Goal: Task Accomplishment & Management: Complete application form

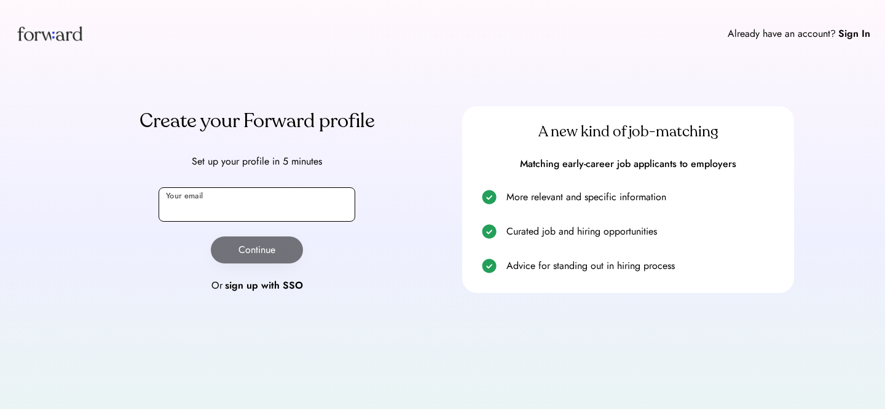
click at [255, 206] on input "email" at bounding box center [257, 204] width 197 height 34
type input "**********"
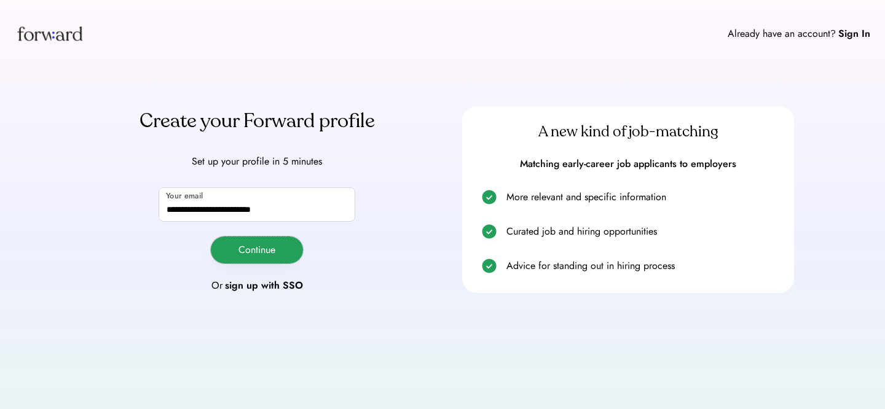
click at [270, 259] on button "Continue" at bounding box center [257, 250] width 92 height 27
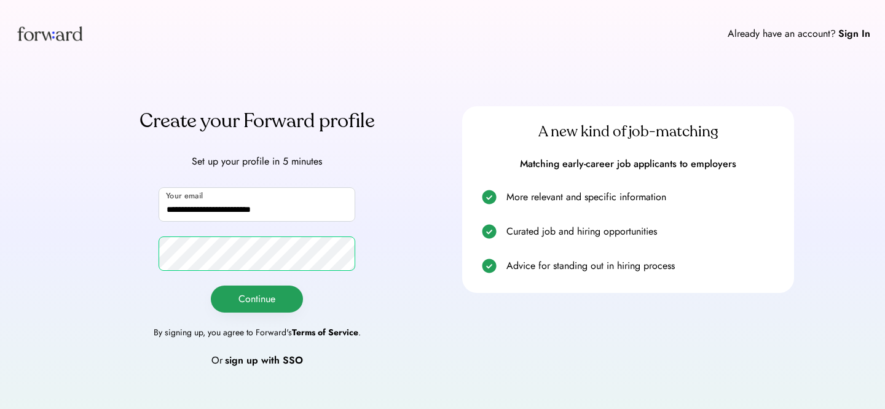
click at [265, 290] on button "Continue" at bounding box center [257, 299] width 92 height 27
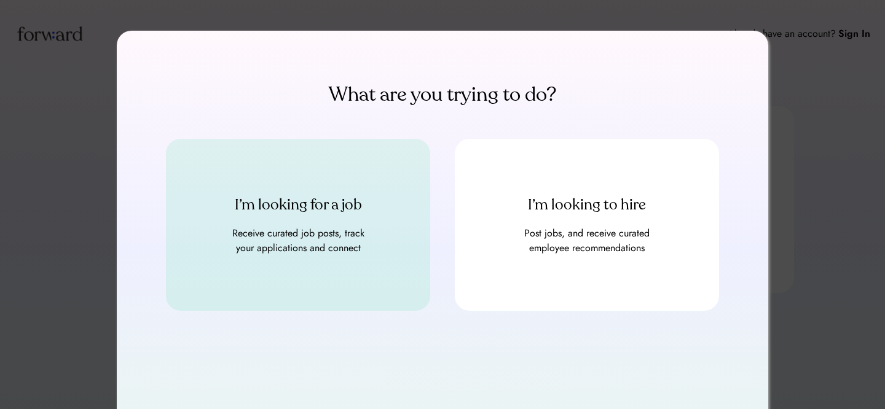
click at [321, 230] on div "Receive curated job posts, track your applications and connect" at bounding box center [297, 240] width 147 height 29
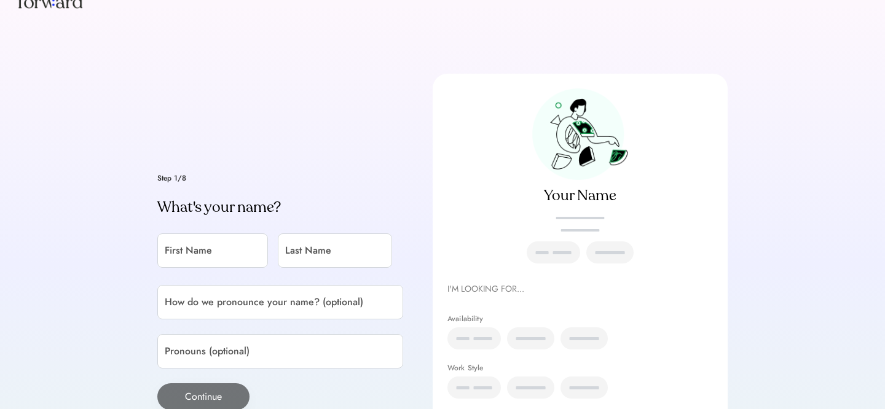
scroll to position [48, 0]
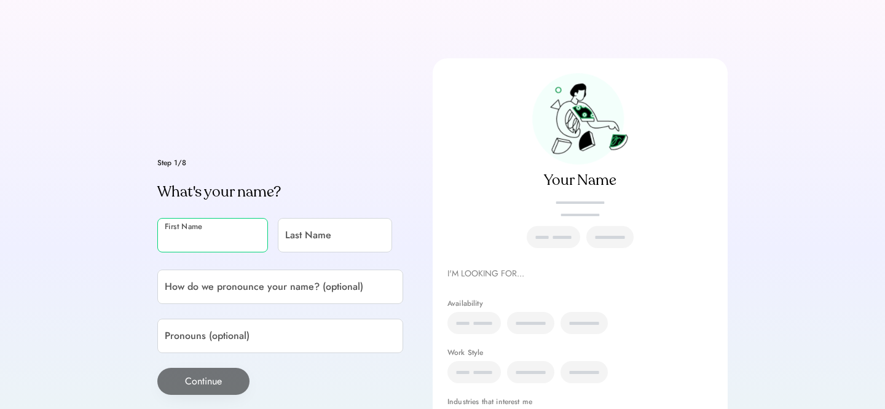
click at [229, 238] on input "input" at bounding box center [212, 235] width 111 height 34
type input "*******"
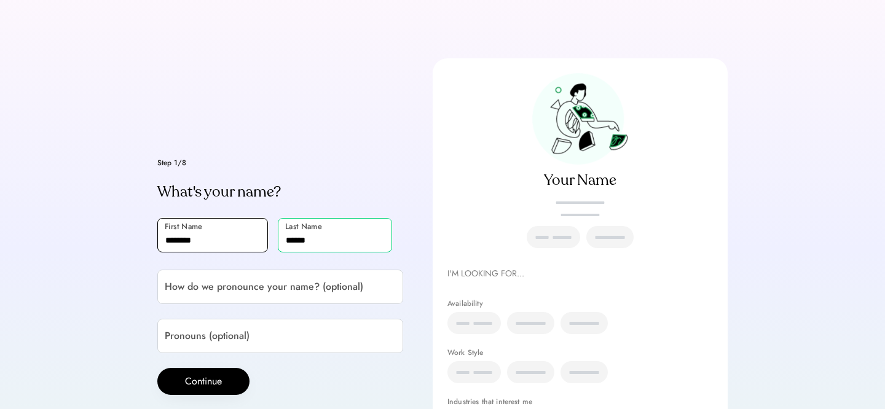
type input "******"
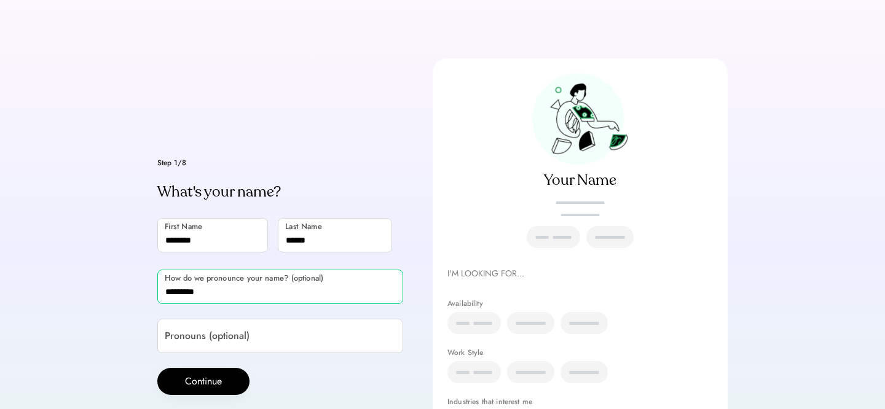
type input "*********"
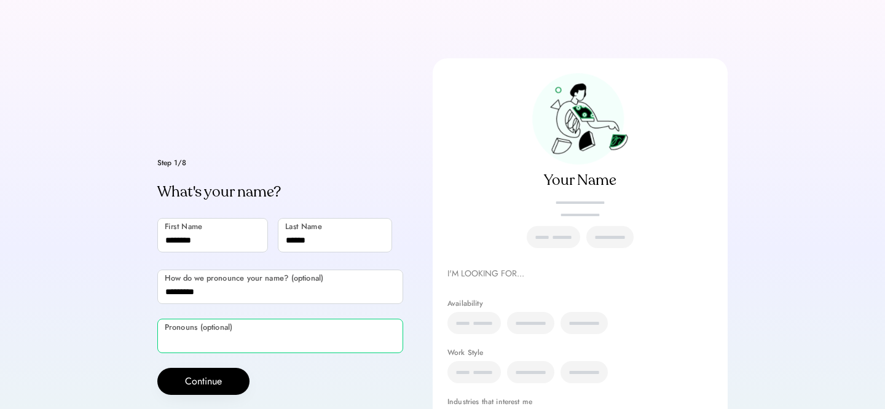
click at [192, 326] on input "input" at bounding box center [280, 336] width 246 height 34
type input "**********"
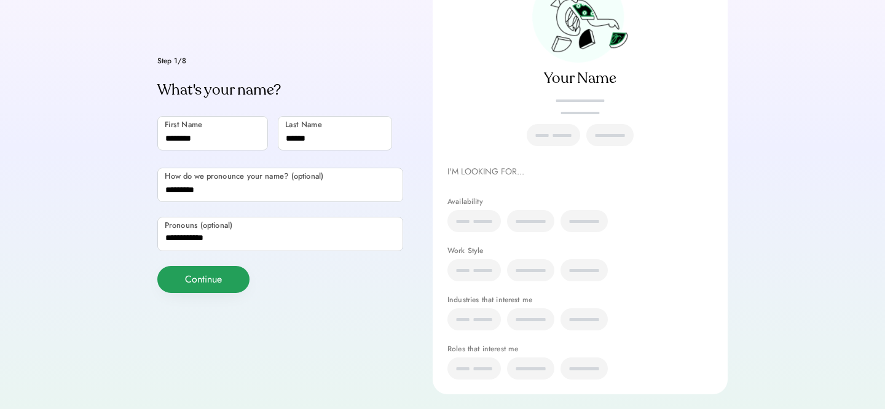
click at [226, 277] on button "Continue" at bounding box center [203, 279] width 92 height 27
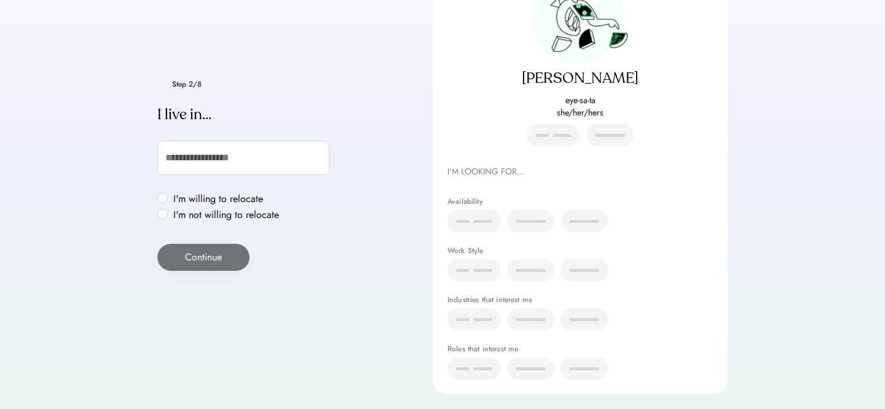
scroll to position [172, 0]
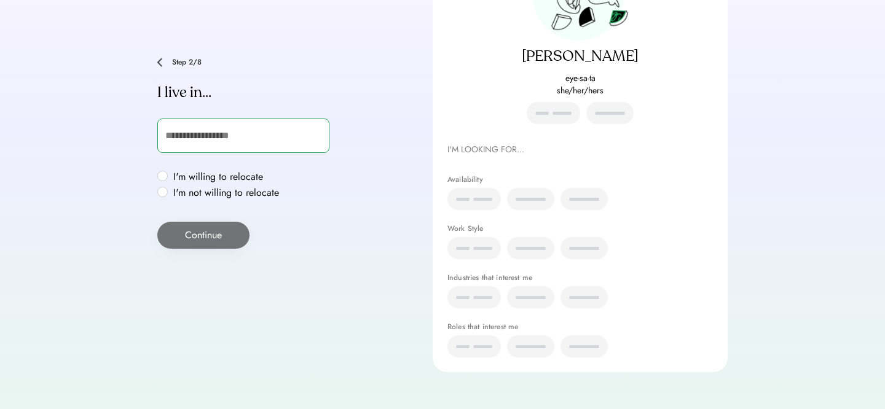
click at [230, 136] on input "text" at bounding box center [243, 136] width 172 height 34
type input "***"
type input "**********"
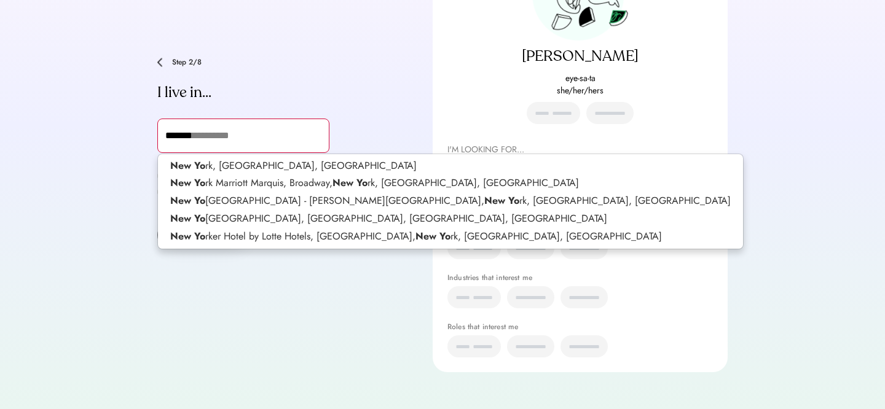
type input "********"
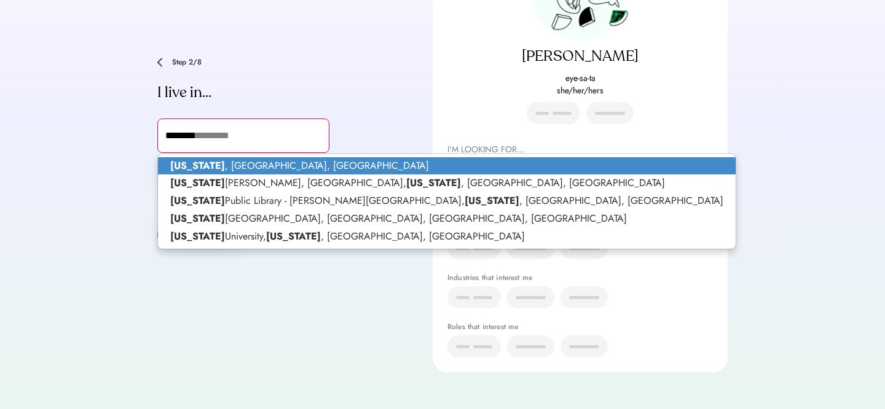
click at [327, 165] on p "New York , NY, USA" at bounding box center [447, 166] width 578 height 18
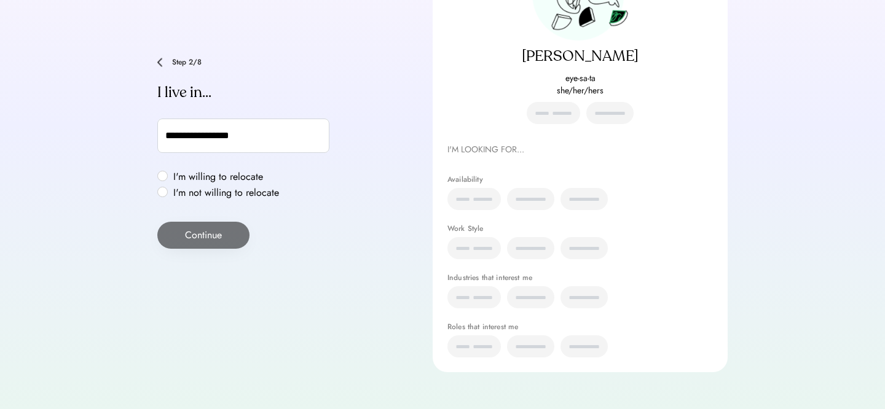
type input "**********"
click at [170, 177] on label "I'm willing to relocate" at bounding box center [226, 177] width 113 height 10
click at [210, 230] on button "Continue" at bounding box center [203, 235] width 92 height 27
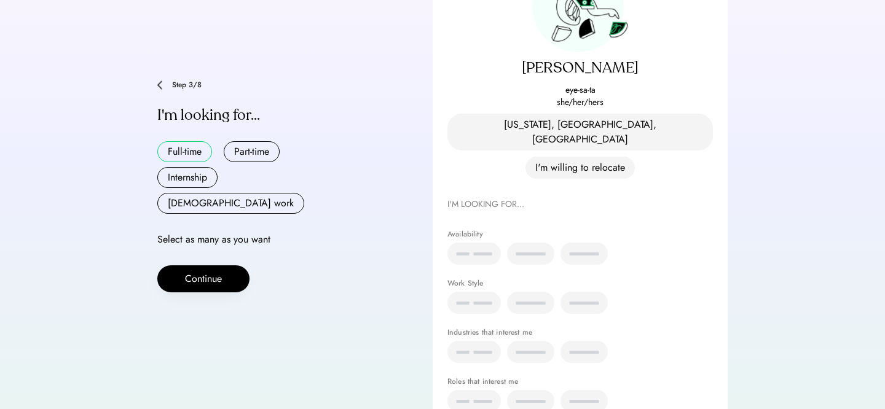
click at [186, 146] on button "Full-time" at bounding box center [184, 151] width 55 height 21
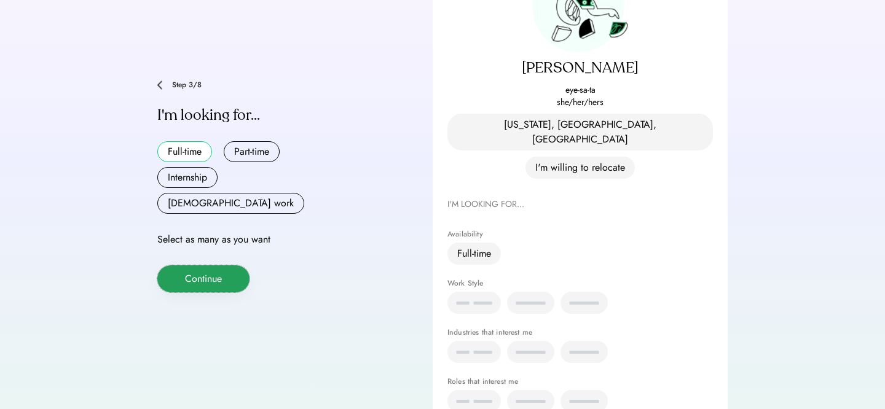
click at [216, 265] on button "Continue" at bounding box center [203, 278] width 92 height 27
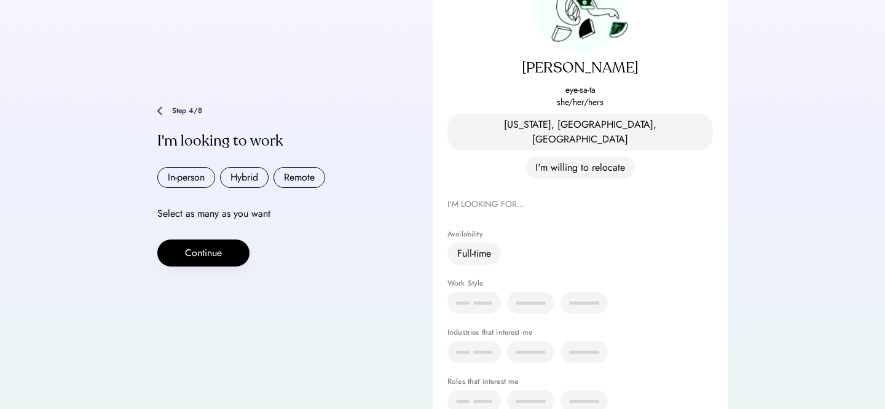
scroll to position [173, 0]
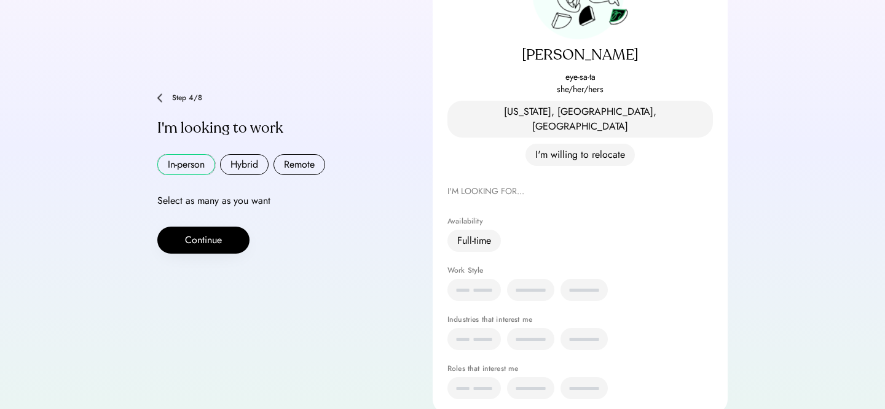
click at [204, 154] on button "In-person" at bounding box center [186, 164] width 58 height 21
click at [241, 154] on button "Hybrid" at bounding box center [244, 164] width 49 height 21
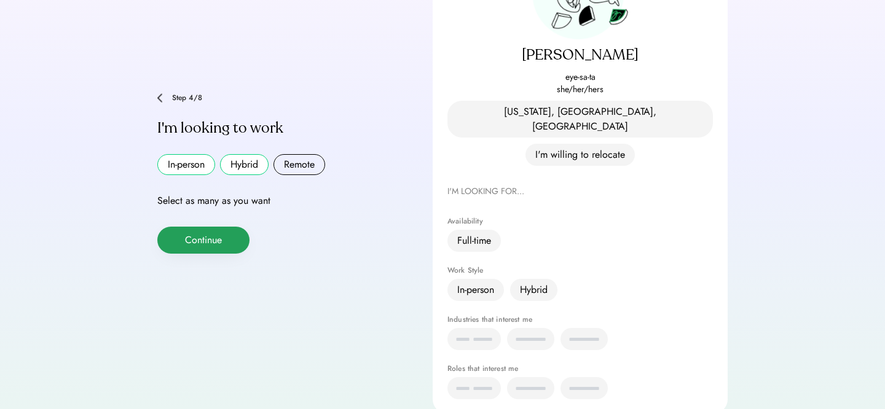
click at [206, 227] on button "Continue" at bounding box center [203, 240] width 92 height 27
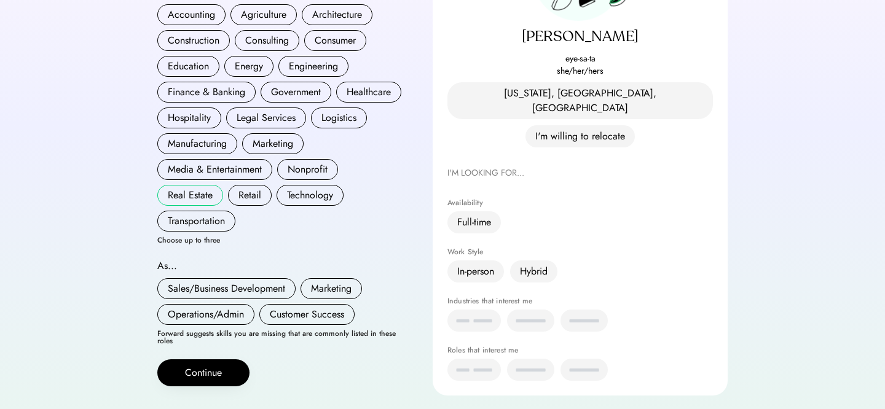
scroll to position [182, 0]
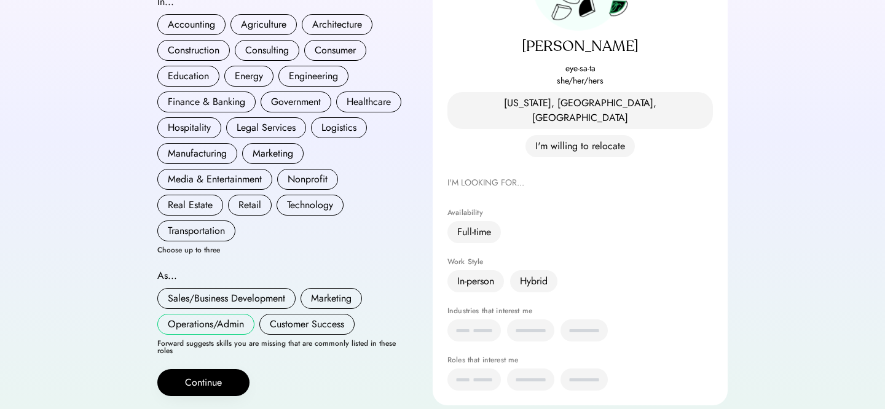
click at [216, 324] on button "Operations/Admin" at bounding box center [205, 324] width 97 height 21
click at [294, 318] on button "Customer Success" at bounding box center [306, 324] width 95 height 21
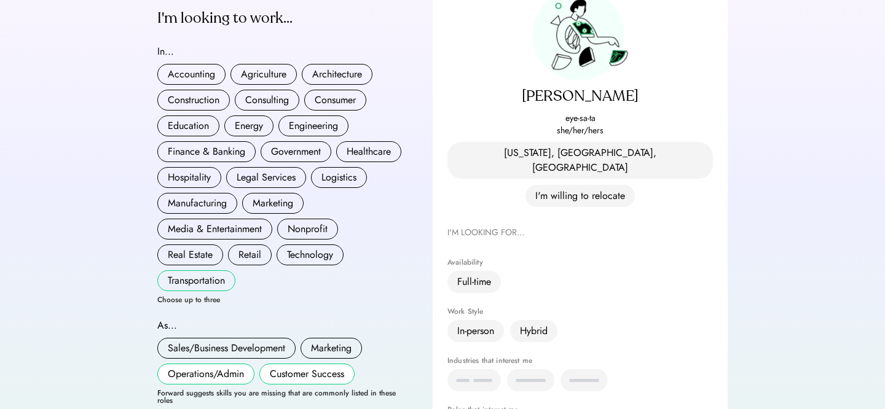
scroll to position [129, 0]
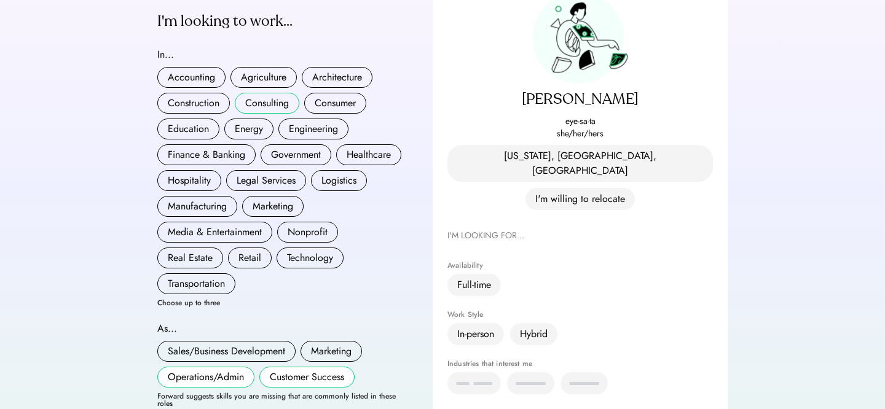
click at [275, 95] on button "Consulting" at bounding box center [267, 103] width 65 height 21
click at [234, 144] on button "Finance & Banking" at bounding box center [206, 154] width 98 height 21
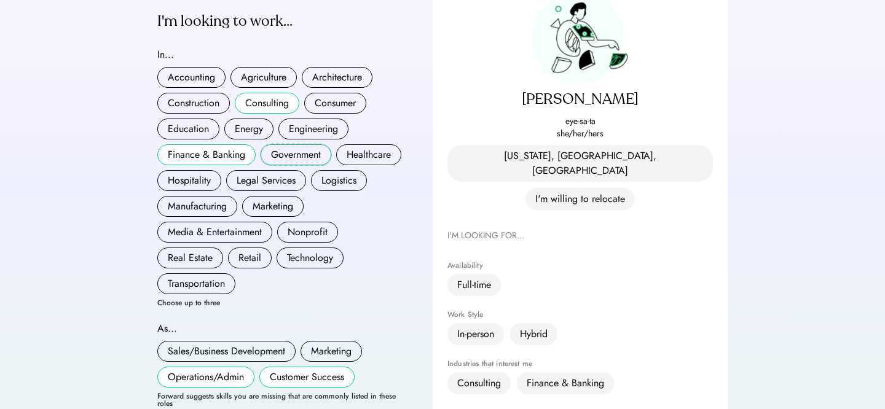
click at [289, 144] on button "Government" at bounding box center [296, 154] width 71 height 21
click at [297, 224] on button "Nonprofit" at bounding box center [307, 232] width 61 height 21
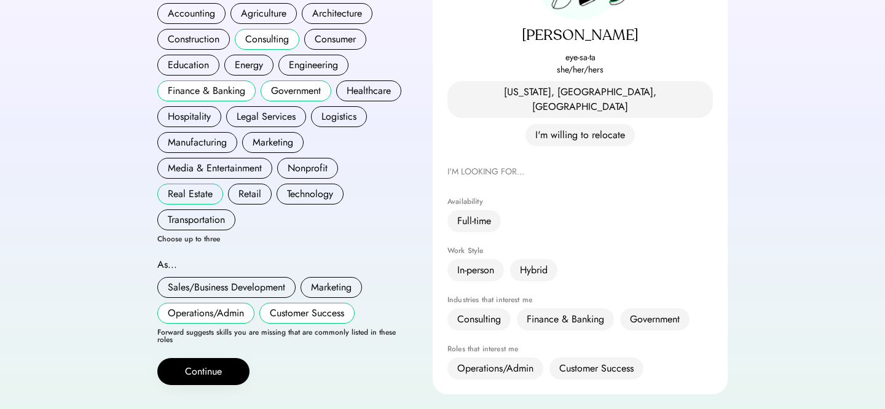
scroll to position [194, 0]
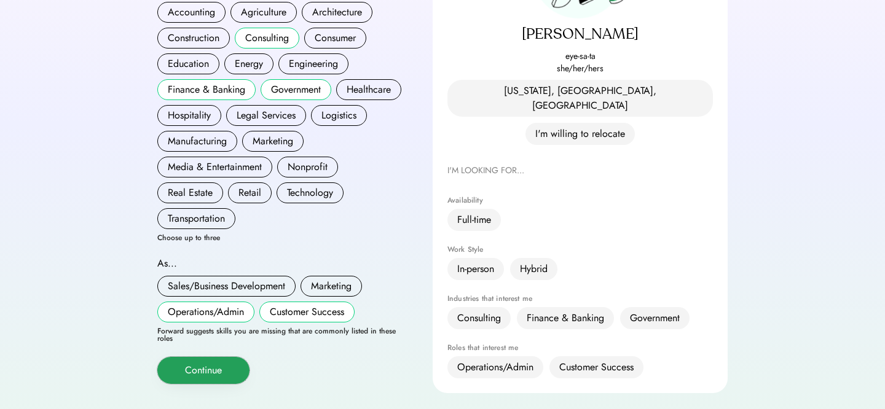
click at [224, 357] on button "Continue" at bounding box center [203, 370] width 92 height 27
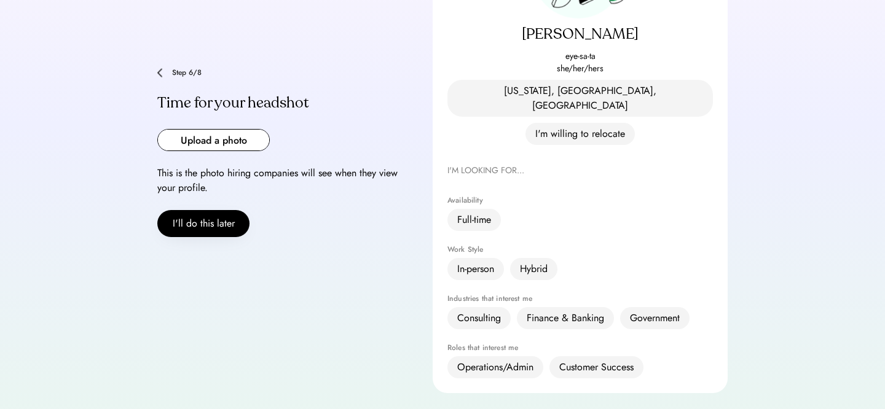
scroll to position [184, 0]
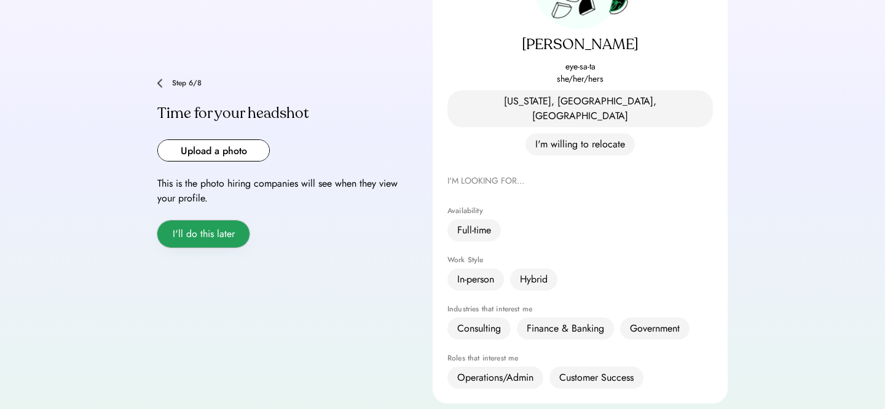
click at [196, 221] on button "I'll do this later" at bounding box center [203, 234] width 92 height 27
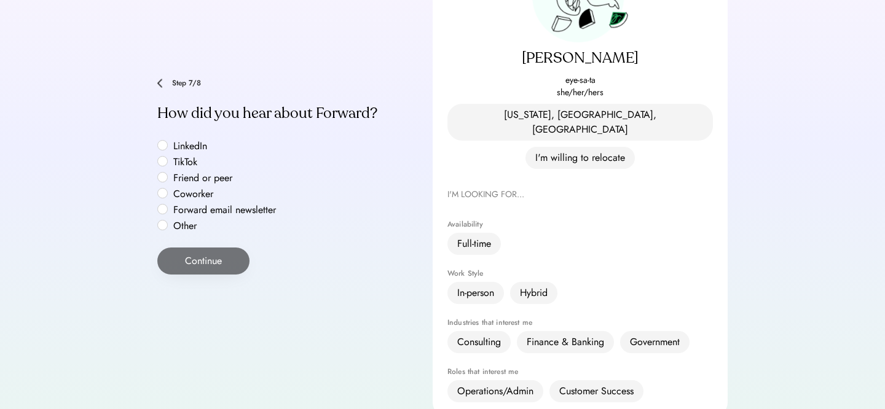
click at [188, 221] on label "Other" at bounding box center [225, 226] width 111 height 10
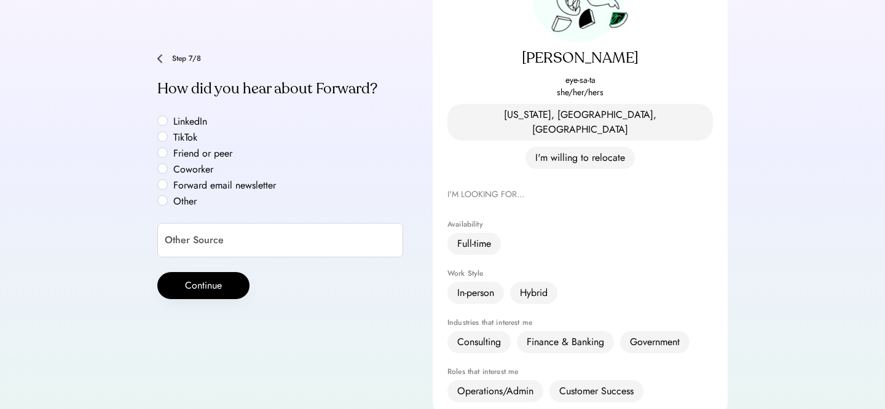
scroll to position [146, 0]
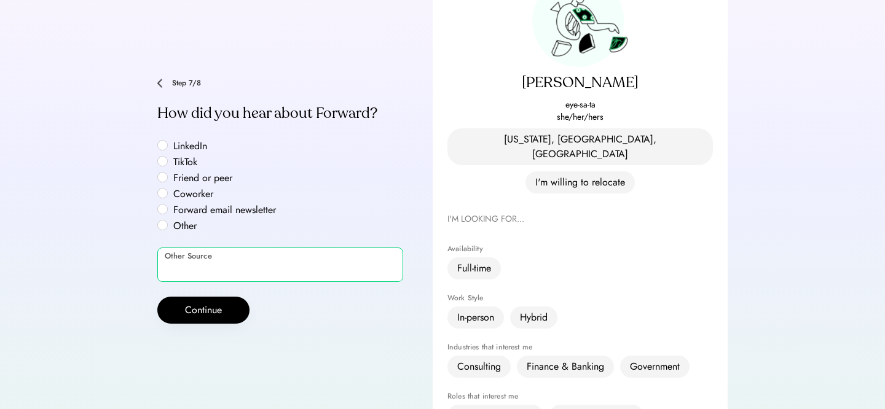
click at [191, 248] on input "input" at bounding box center [280, 265] width 246 height 34
type input "****"
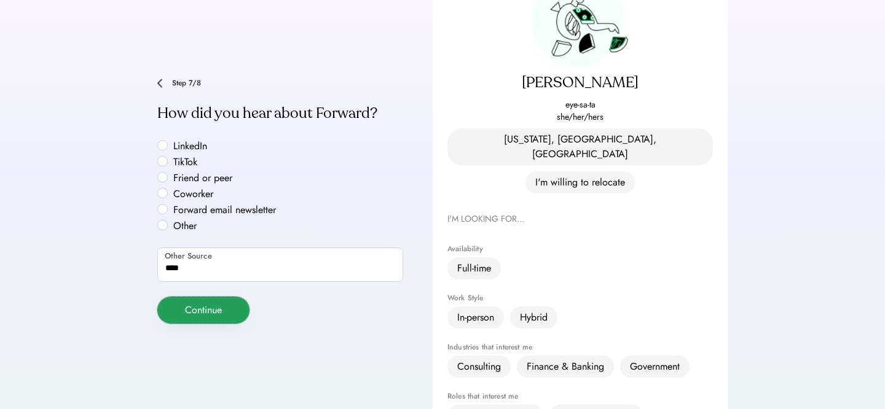
click at [209, 297] on button "Continue" at bounding box center [203, 310] width 92 height 27
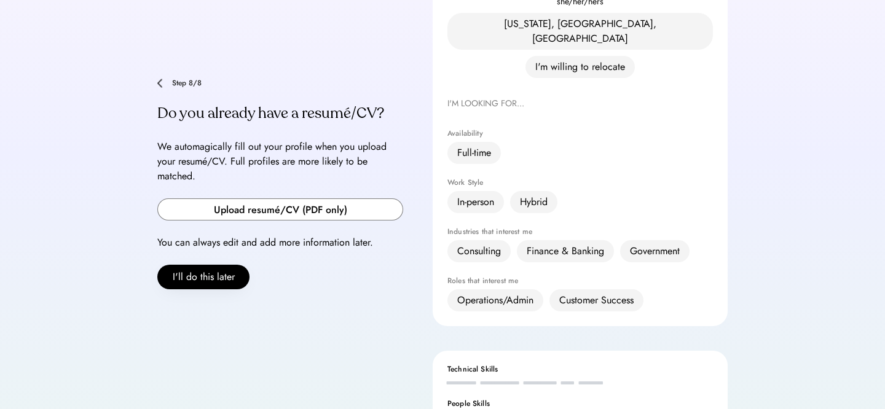
click at [222, 199] on input "file" at bounding box center [280, 209] width 245 height 21
click at [246, 199] on input "file" at bounding box center [280, 209] width 245 height 21
type input "**********"
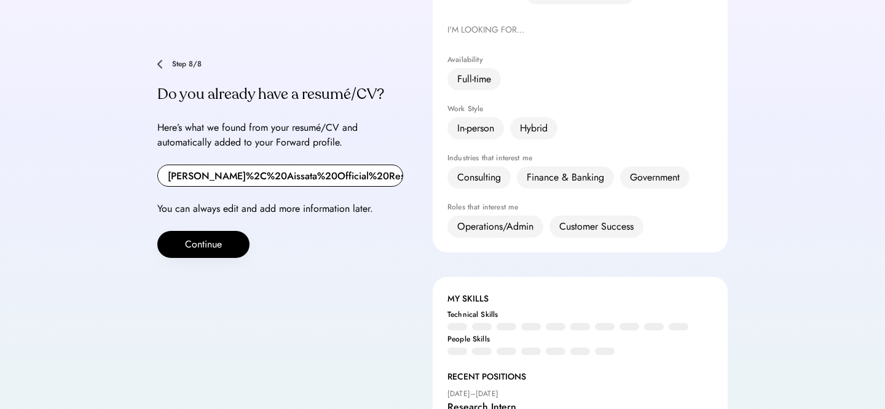
scroll to position [417, 0]
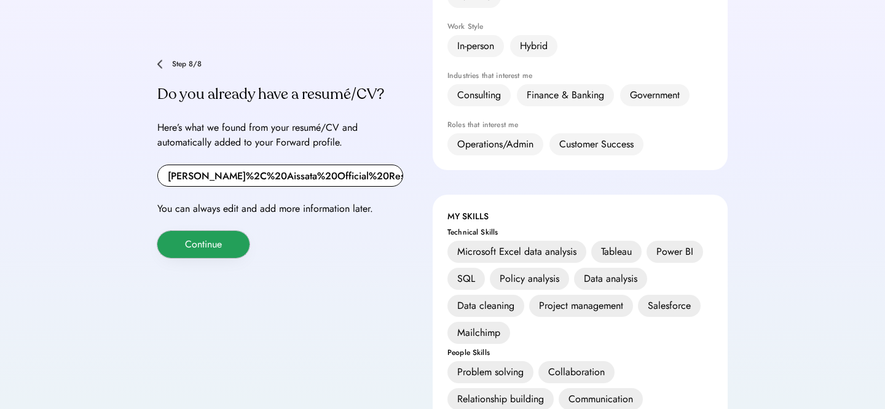
click at [205, 231] on button "Continue" at bounding box center [203, 244] width 92 height 27
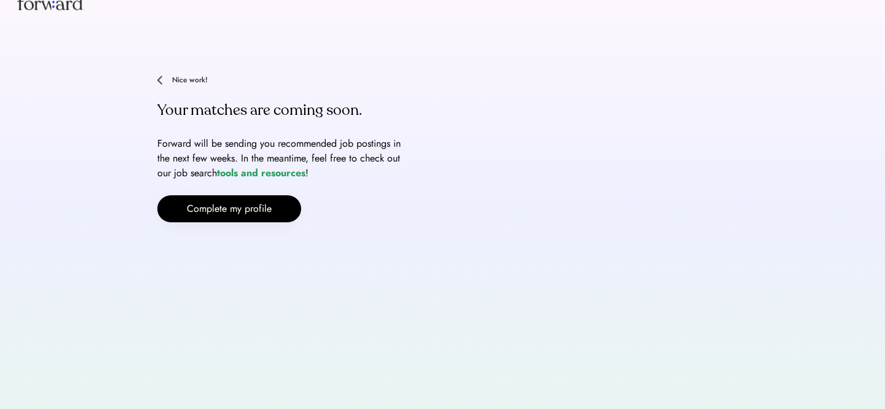
scroll to position [26, 0]
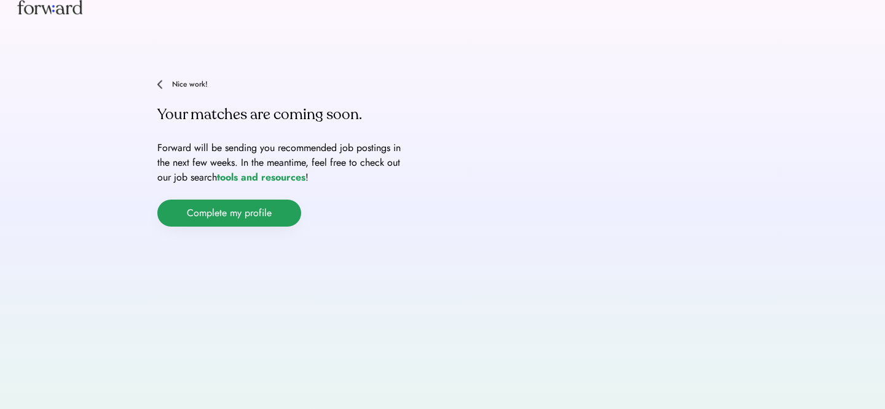
click at [255, 210] on button "Complete my profile" at bounding box center [229, 213] width 144 height 27
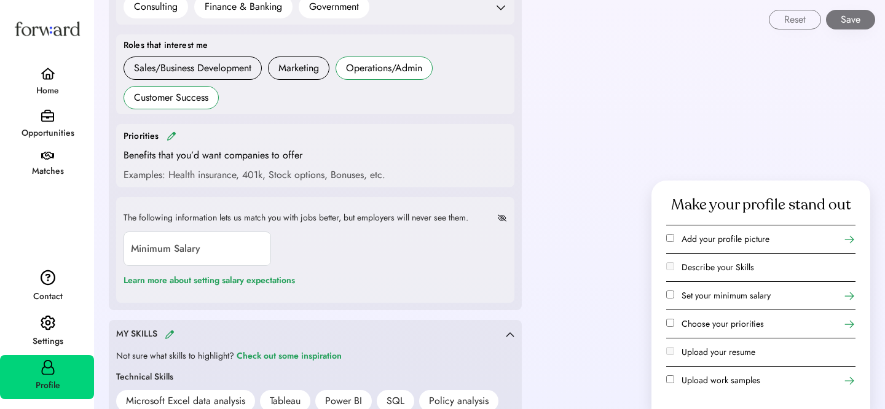
scroll to position [565, 0]
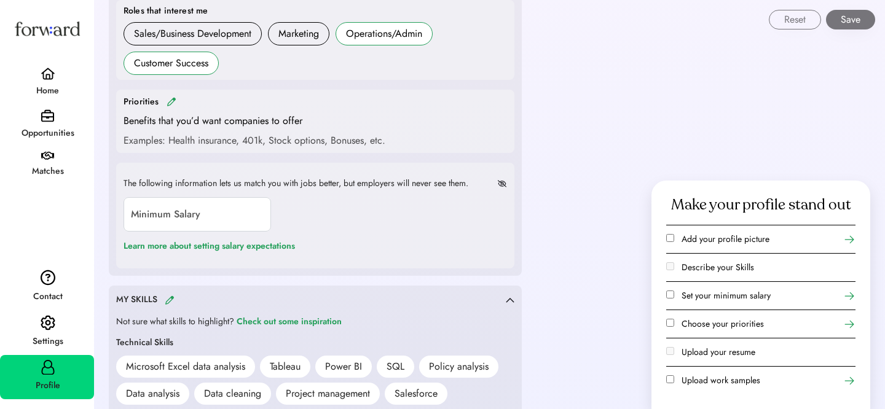
click at [226, 144] on div "Examples: Health insurance, 401k, Stock options, Bonuses, etc." at bounding box center [255, 140] width 262 height 15
click at [175, 101] on img at bounding box center [172, 101] width 10 height 9
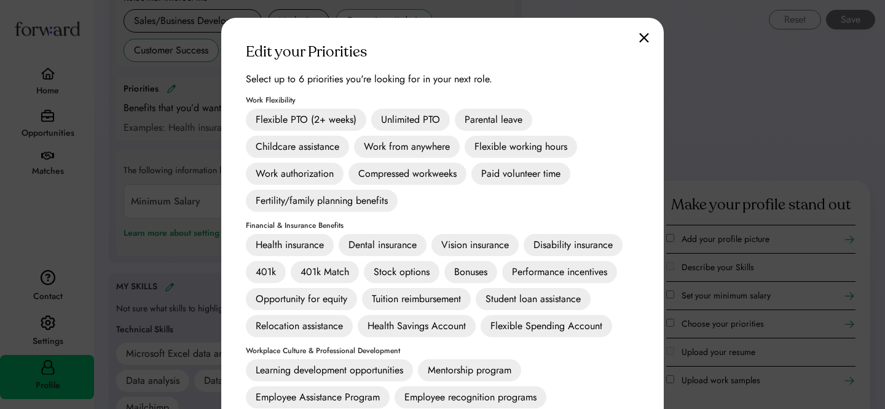
scroll to position [578, 0]
click at [406, 114] on div "Unlimited PTO" at bounding box center [410, 119] width 79 height 22
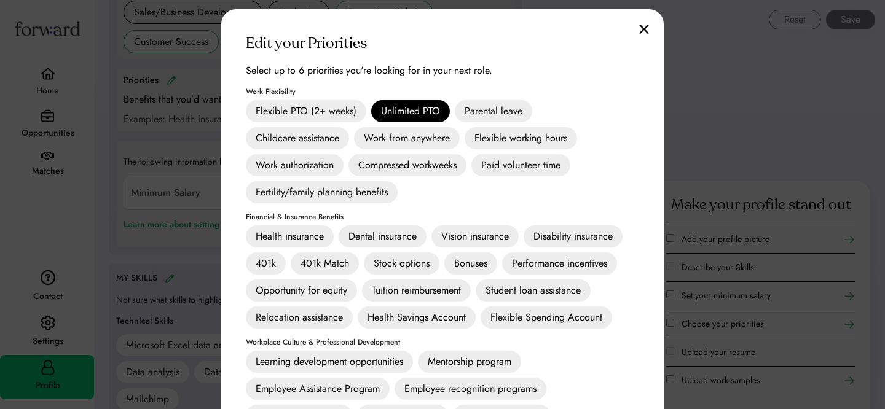
scroll to position [591, 0]
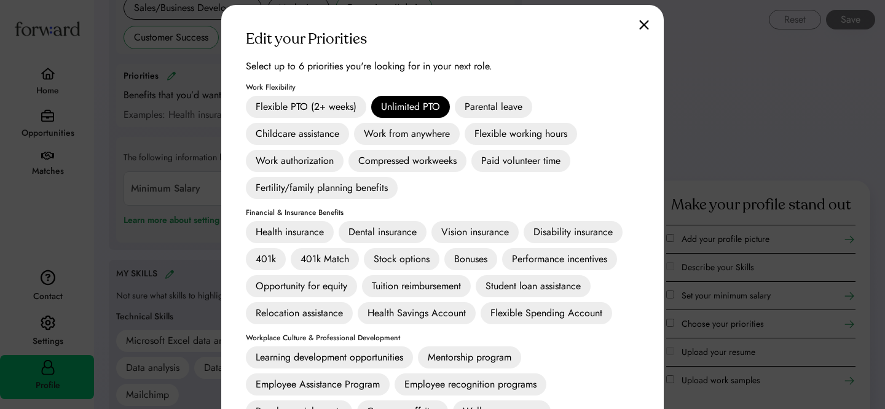
click at [395, 133] on div "Work from anywhere" at bounding box center [407, 134] width 106 height 22
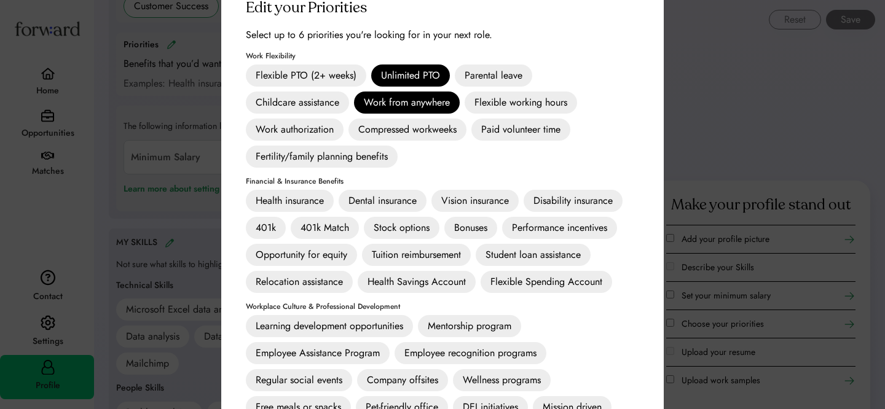
scroll to position [648, 0]
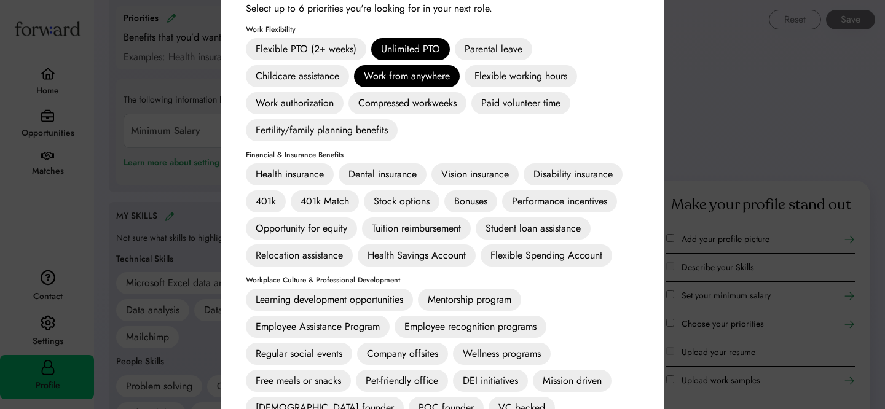
click at [309, 172] on div "Health insurance" at bounding box center [290, 174] width 88 height 22
click at [375, 175] on div "Dental insurance" at bounding box center [383, 174] width 88 height 22
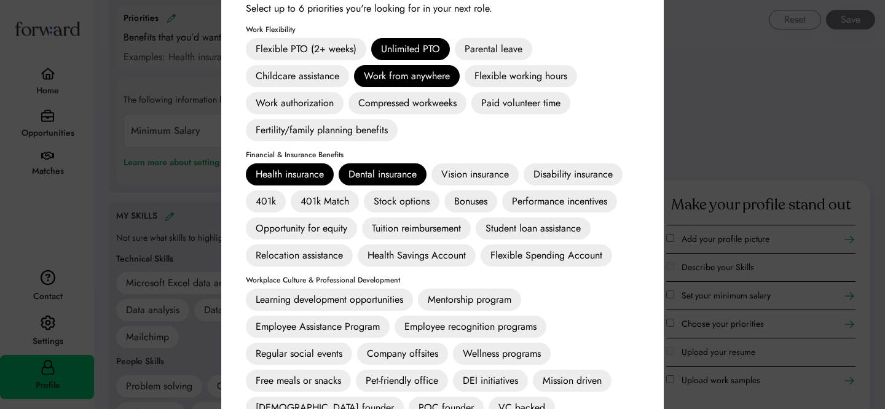
click at [481, 165] on div "Vision insurance" at bounding box center [474, 174] width 87 height 22
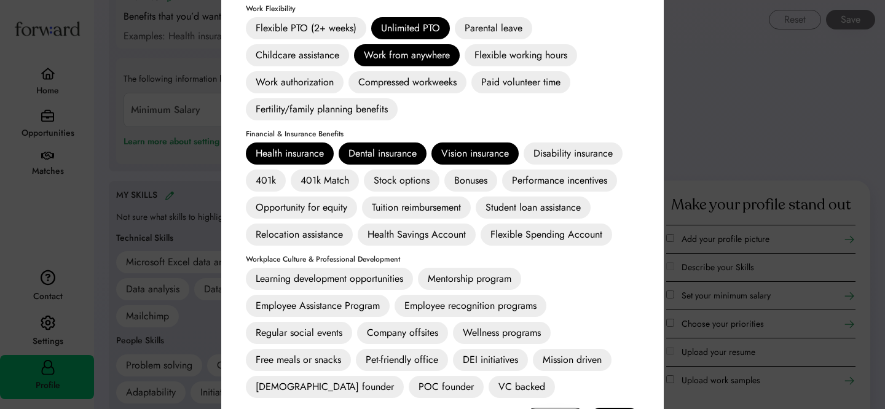
scroll to position [670, 0]
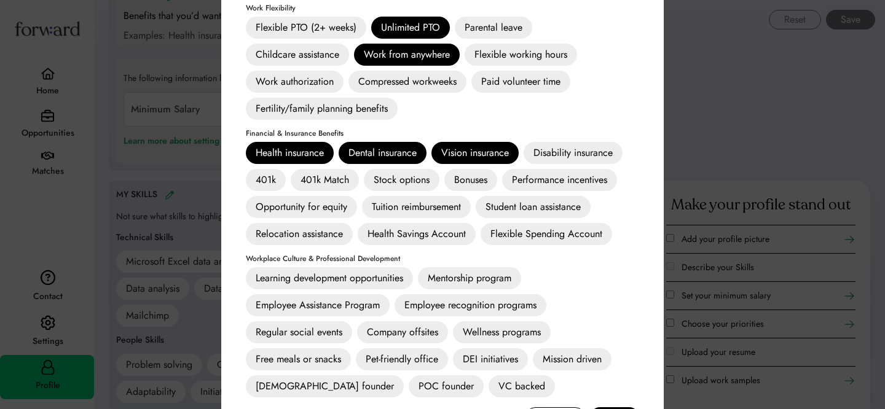
click at [337, 210] on div "Opportunity for equity" at bounding box center [301, 207] width 111 height 22
click at [414, 206] on div "Tuition reimbursement" at bounding box center [416, 207] width 109 height 22
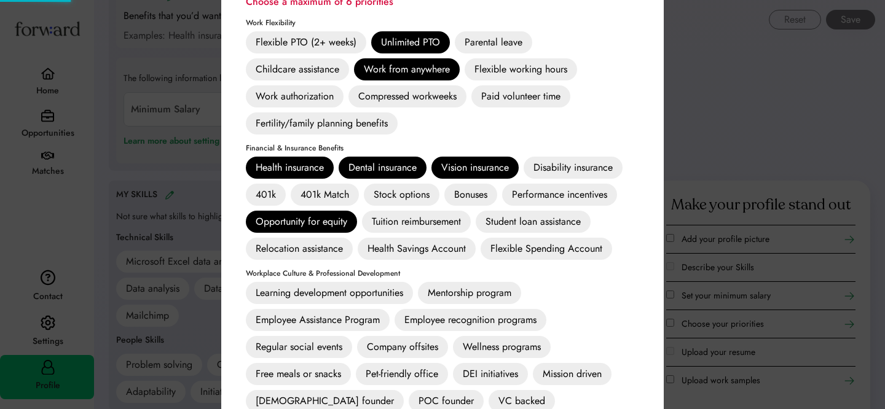
click at [438, 224] on div "Tuition reimbursement" at bounding box center [416, 222] width 109 height 22
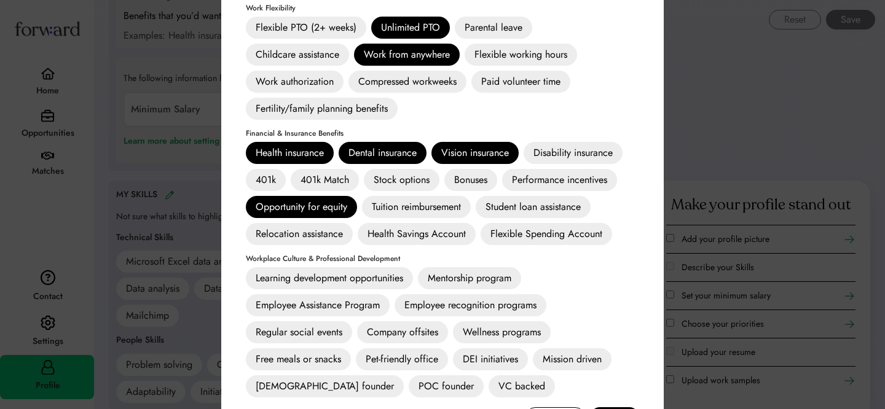
click at [425, 203] on div "Tuition reimbursement" at bounding box center [416, 207] width 109 height 22
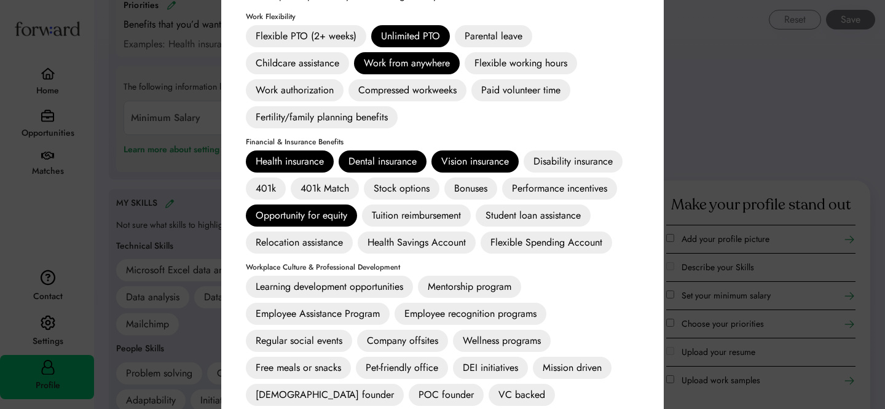
scroll to position [646, 0]
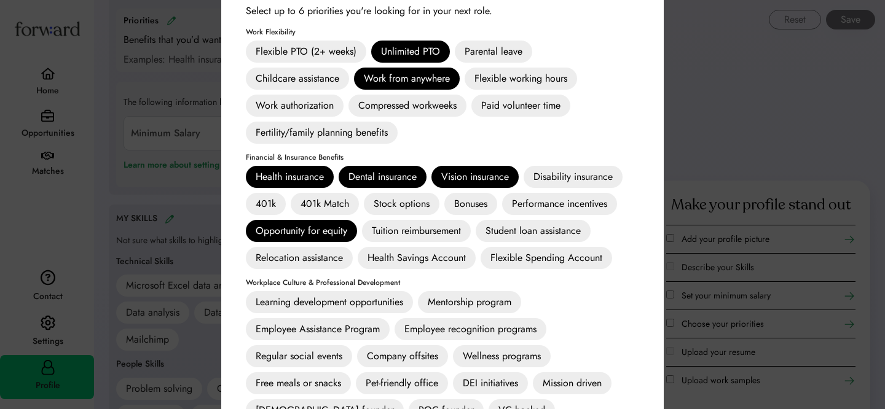
click at [416, 68] on div "Work from anywhere" at bounding box center [407, 79] width 106 height 22
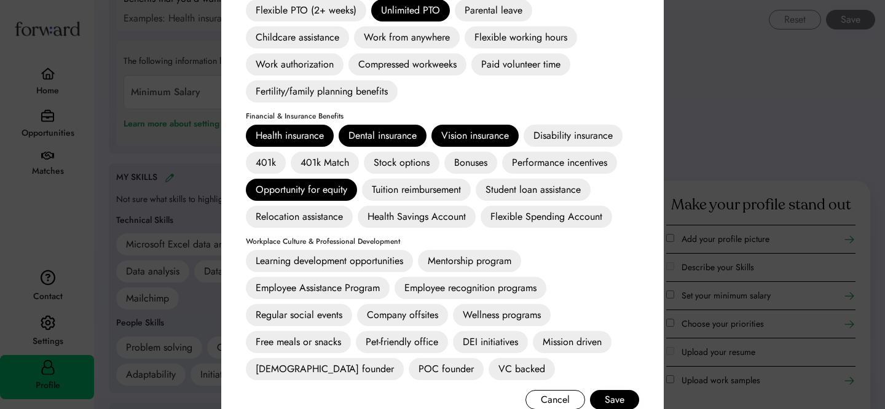
scroll to position [688, 0]
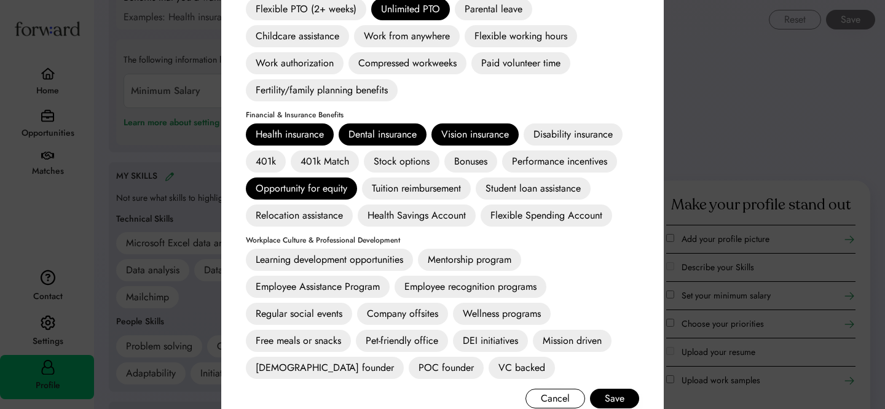
click at [382, 136] on div "Dental insurance" at bounding box center [383, 135] width 88 height 22
click at [468, 128] on div "Vision insurance" at bounding box center [474, 135] width 87 height 22
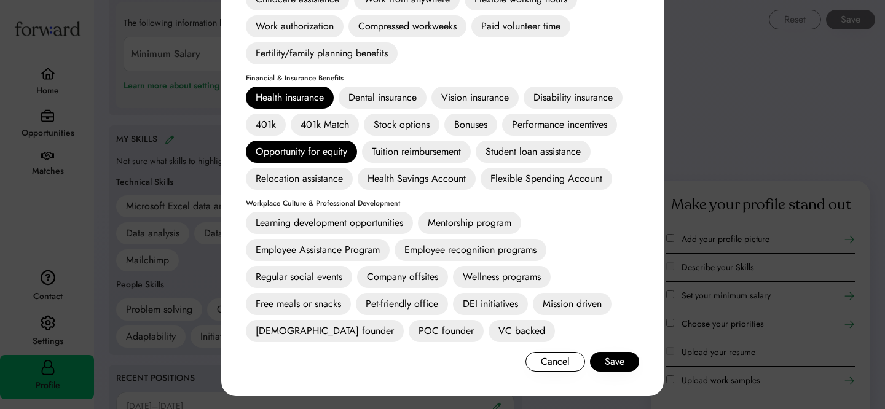
scroll to position [726, 0]
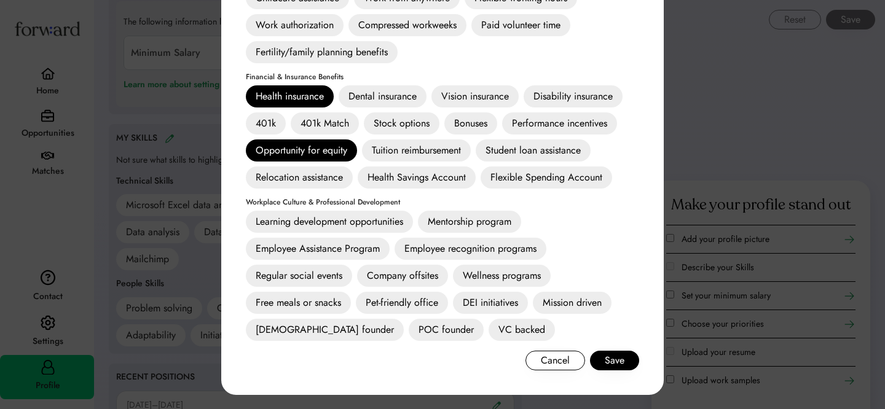
click at [374, 224] on div "Learning development opportunities" at bounding box center [329, 222] width 167 height 22
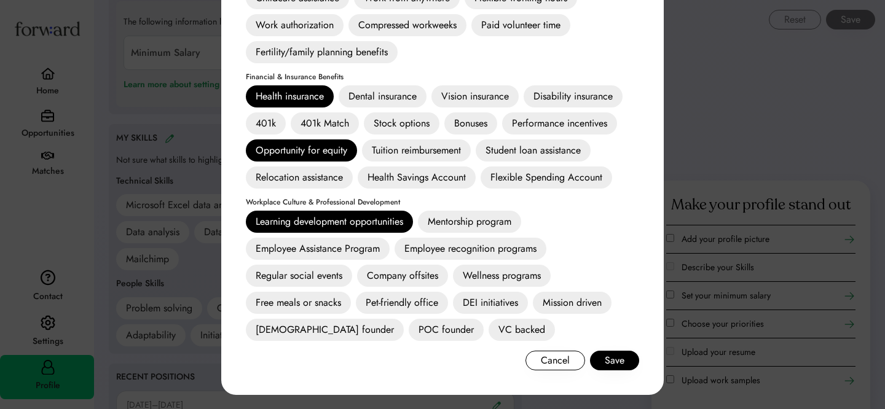
click at [483, 301] on div "DEI initiatives" at bounding box center [490, 303] width 75 height 22
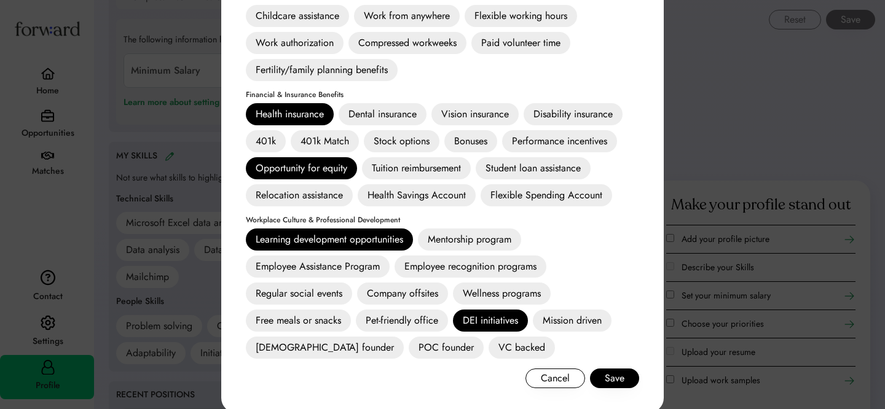
scroll to position [709, 0]
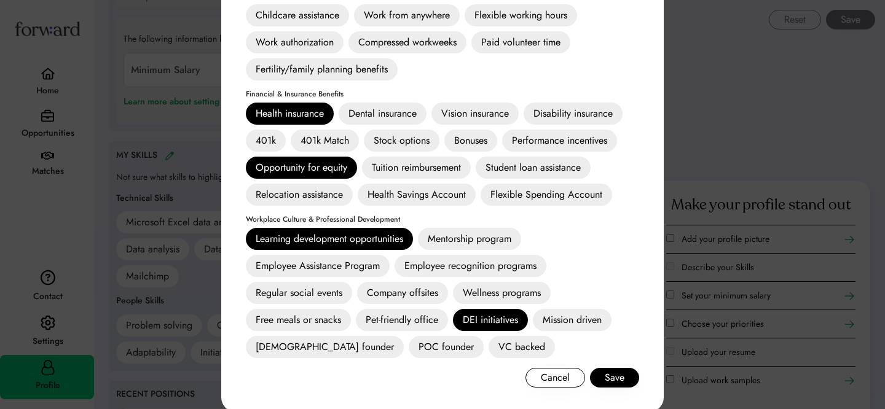
click at [429, 163] on div "Tuition reimbursement" at bounding box center [416, 168] width 109 height 22
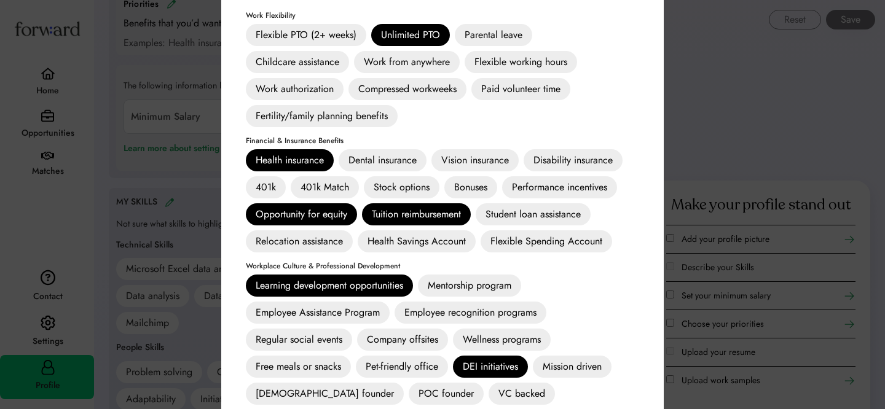
scroll to position [701, 0]
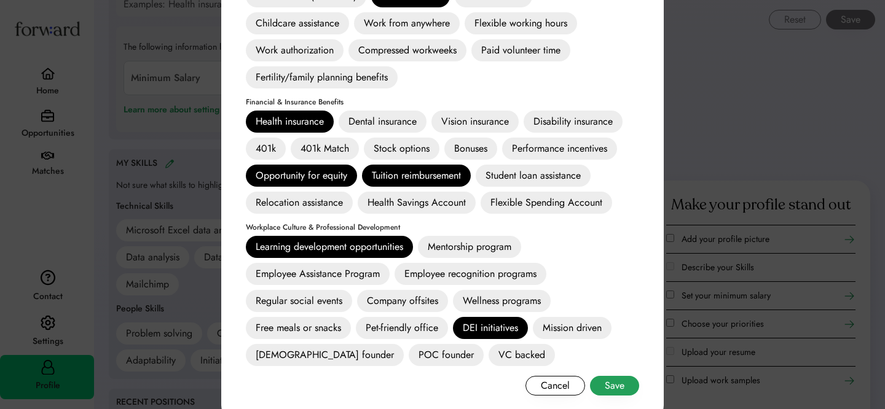
click at [605, 388] on button "Save" at bounding box center [614, 386] width 49 height 20
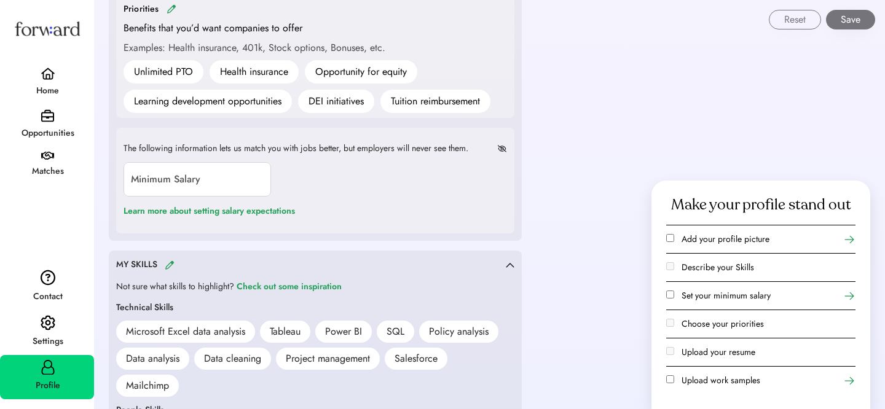
scroll to position [657, 0]
click at [241, 187] on input "input" at bounding box center [197, 180] width 147 height 34
type input "*******"
click at [393, 219] on div "The following information lets us match you with jobs better, but employers wil…" at bounding box center [315, 181] width 398 height 106
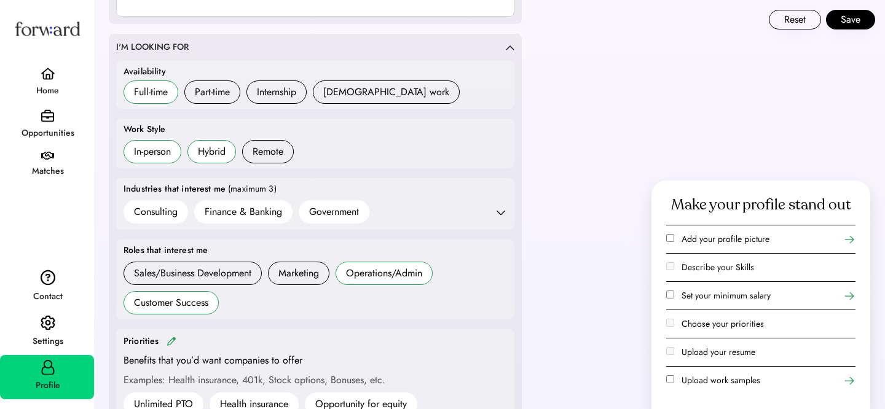
scroll to position [279, 0]
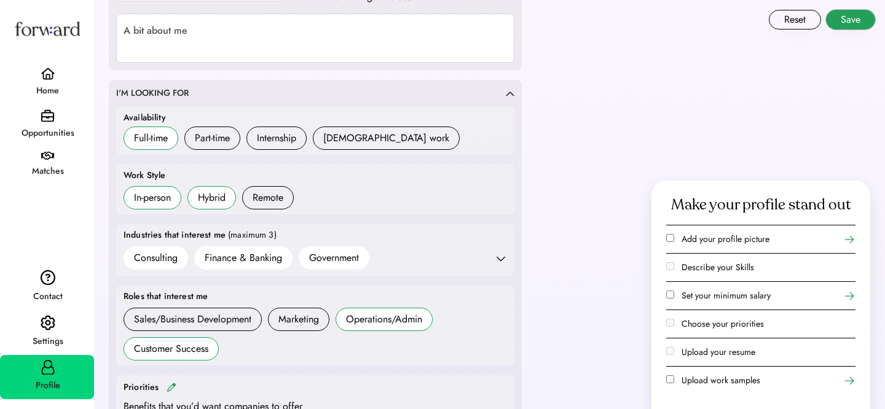
click at [846, 18] on button "Save" at bounding box center [850, 20] width 49 height 20
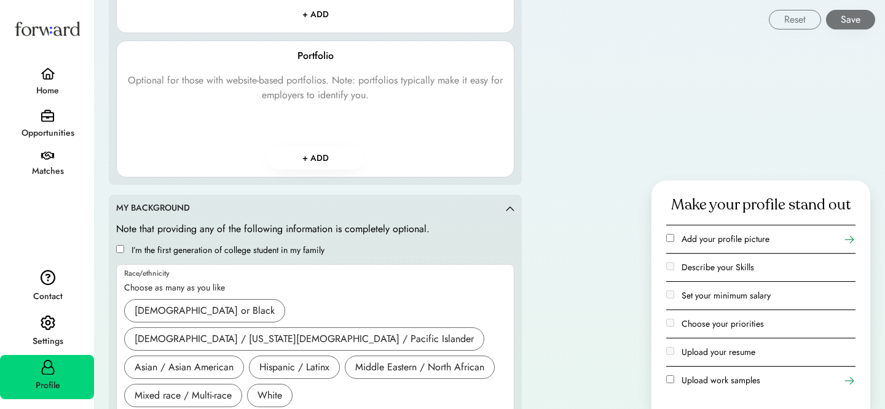
scroll to position [1709, 0]
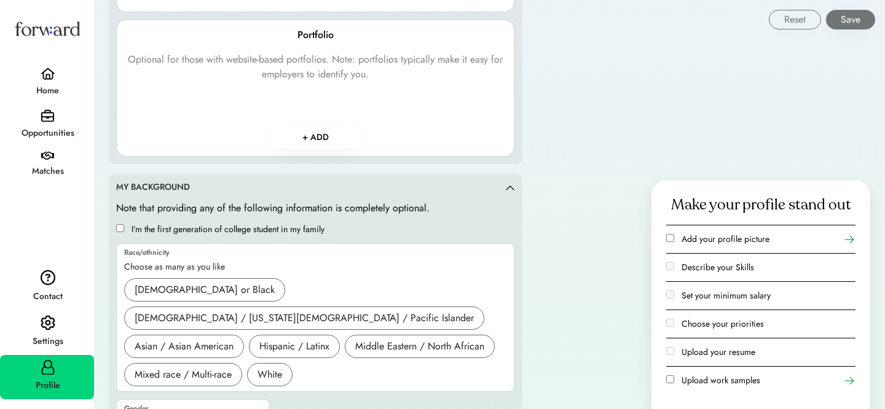
click at [50, 71] on img at bounding box center [48, 74] width 15 height 12
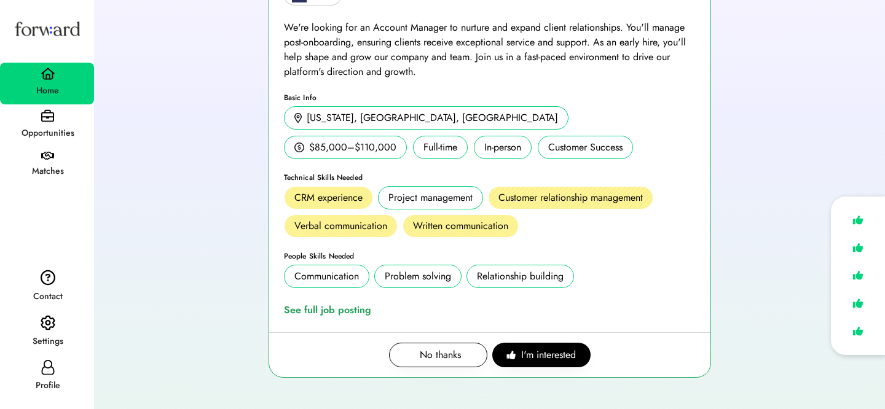
scroll to position [206, 0]
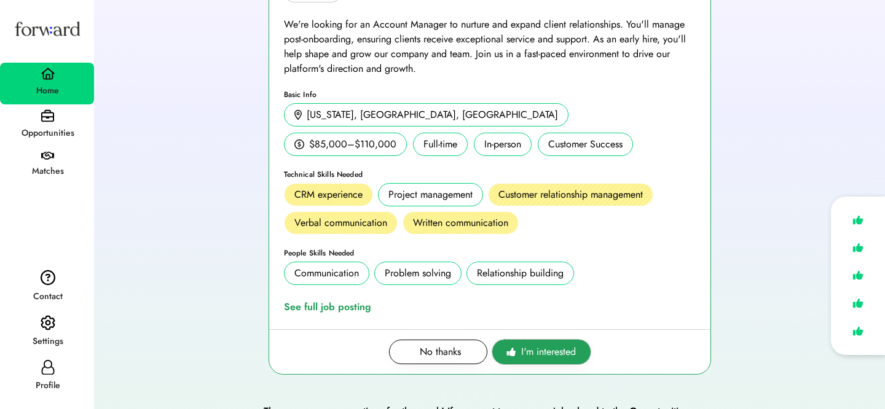
click at [537, 355] on span "I'm interested" at bounding box center [548, 352] width 55 height 15
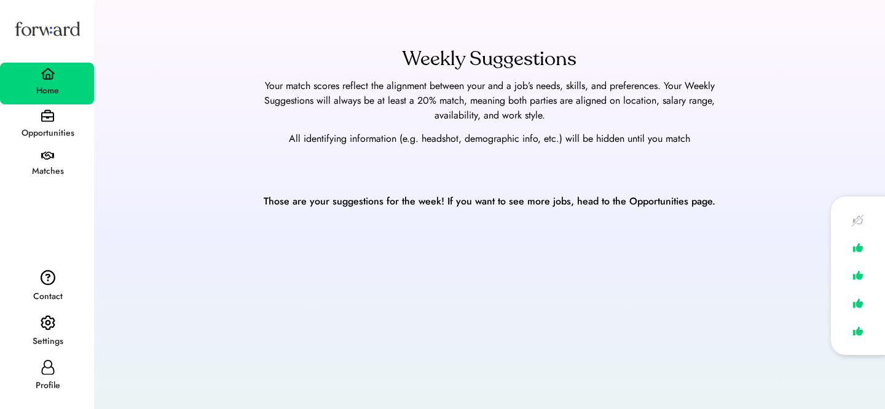
scroll to position [13, 0]
